Goal: Information Seeking & Learning: Check status

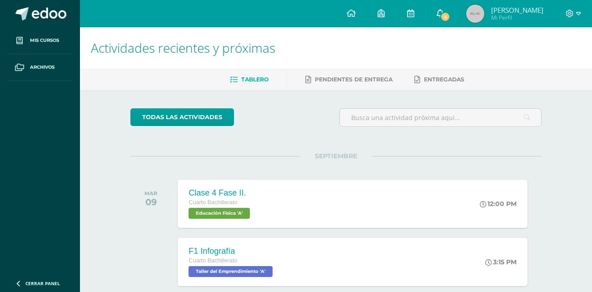
click at [455, 9] on link "4" at bounding box center [440, 13] width 29 height 27
click at [484, 14] on img at bounding box center [475, 14] width 18 height 18
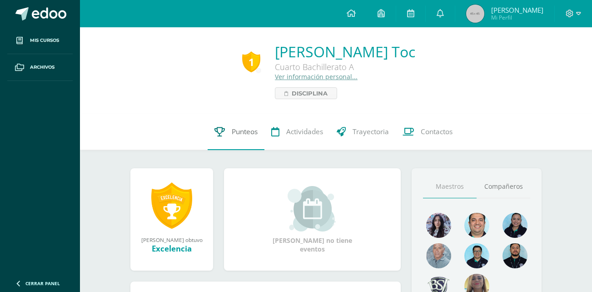
click at [250, 132] on span "Punteos" at bounding box center [245, 132] width 26 height 10
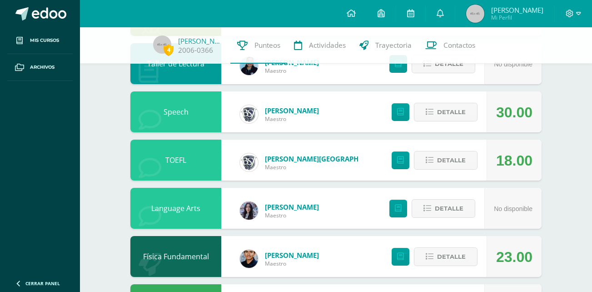
scroll to position [149, 0]
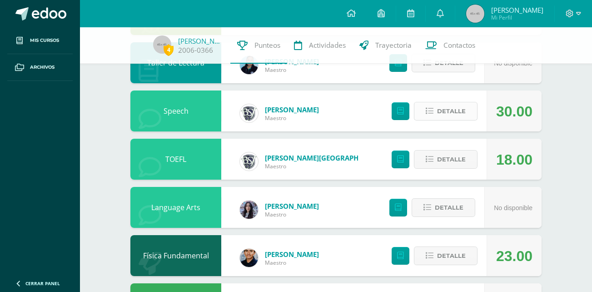
click at [450, 113] on span "Detalle" at bounding box center [451, 111] width 29 height 17
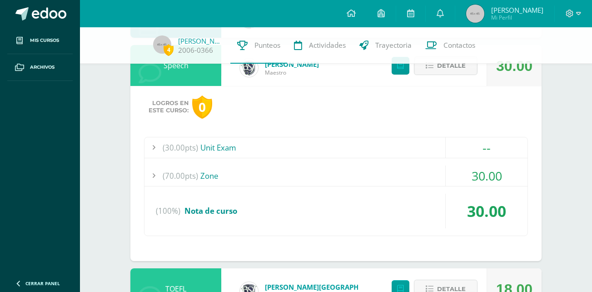
scroll to position [195, 0]
click at [494, 181] on div "30.00" at bounding box center [487, 175] width 82 height 20
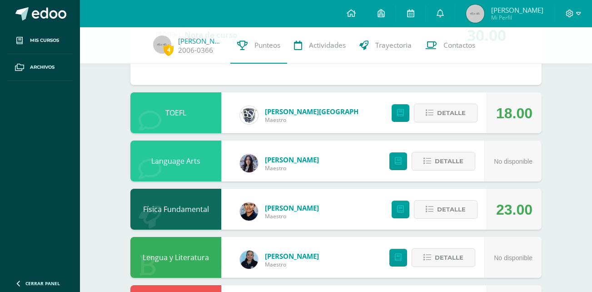
scroll to position [436, 0]
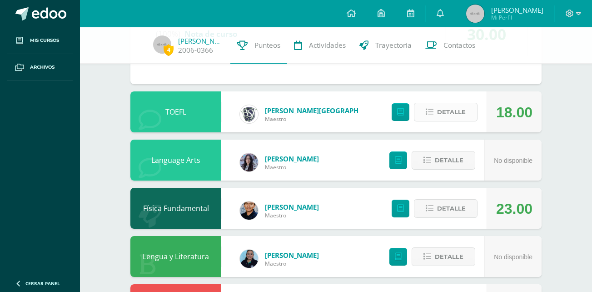
click at [454, 116] on span "Detalle" at bounding box center [451, 112] width 29 height 17
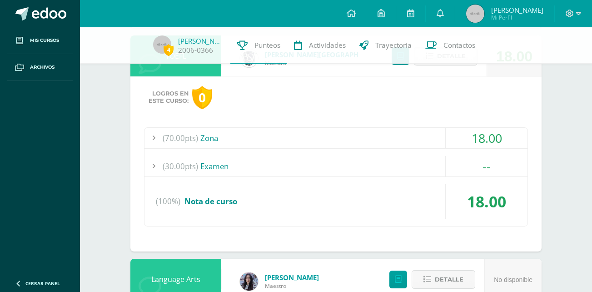
scroll to position [508, 0]
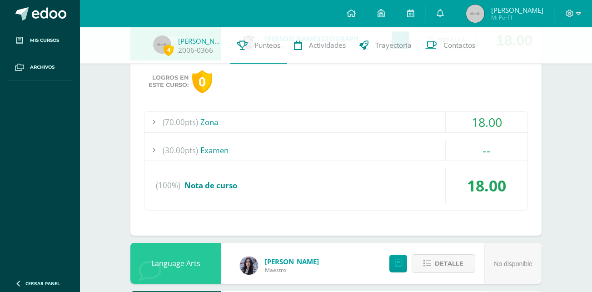
click at [484, 121] on div "18.00" at bounding box center [487, 122] width 82 height 20
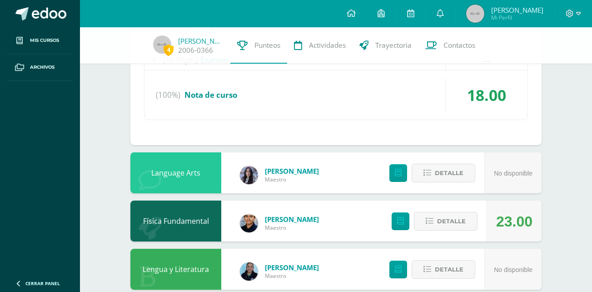
scroll to position [740, 0]
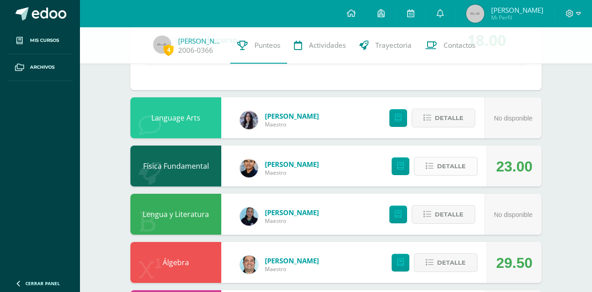
click at [447, 164] on span "Detalle" at bounding box center [451, 166] width 29 height 17
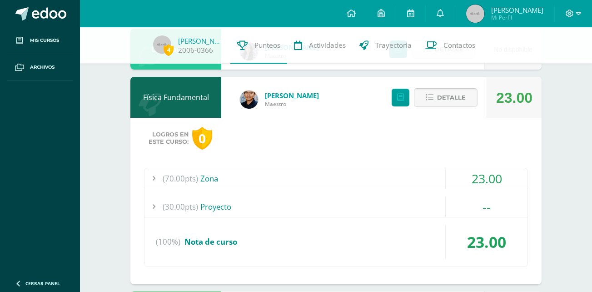
scroll to position [822, 0]
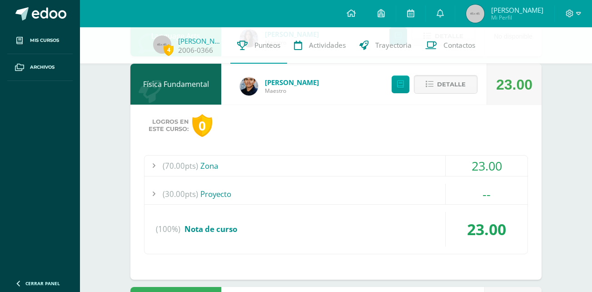
click at [487, 172] on div "23.00" at bounding box center [487, 165] width 82 height 20
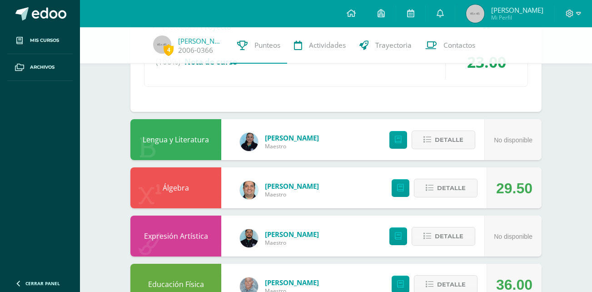
scroll to position [1026, 0]
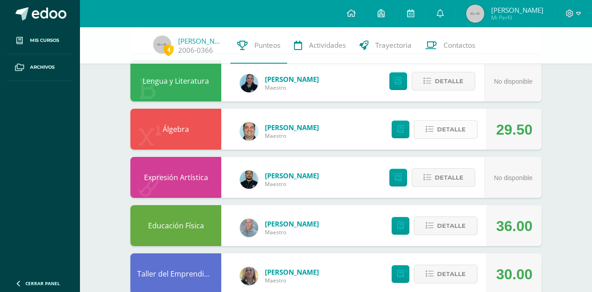
click at [439, 132] on span "Detalle" at bounding box center [451, 129] width 29 height 17
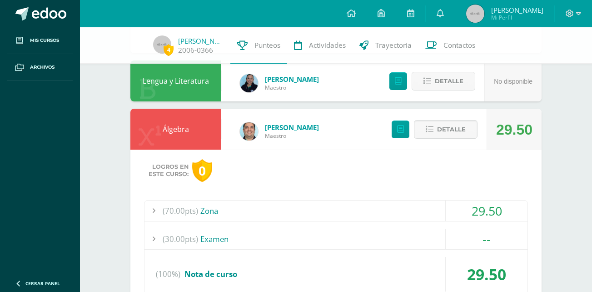
click at [478, 213] on div "29.50" at bounding box center [487, 210] width 82 height 20
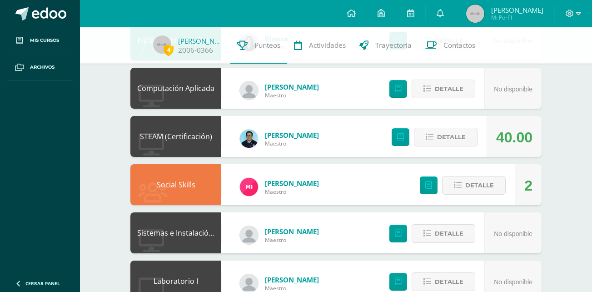
scroll to position [1715, 0]
